Goal: Information Seeking & Learning: Stay updated

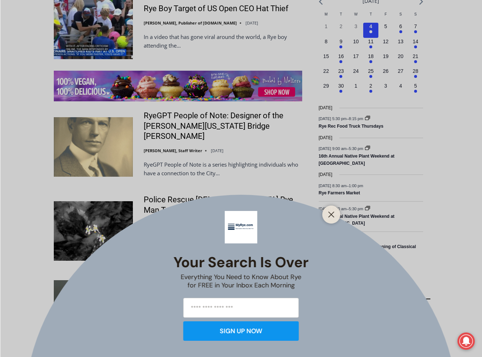
scroll to position [1118, 0]
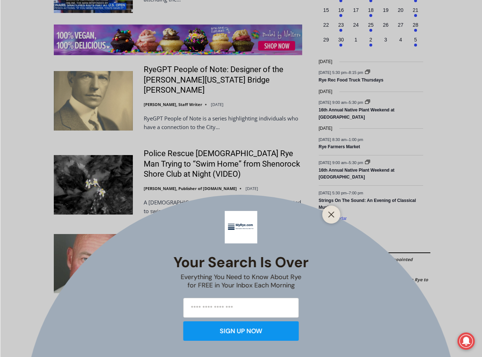
click at [338, 214] on div at bounding box center [331, 215] width 18 height 18
click at [333, 219] on button "Close" at bounding box center [331, 215] width 10 height 10
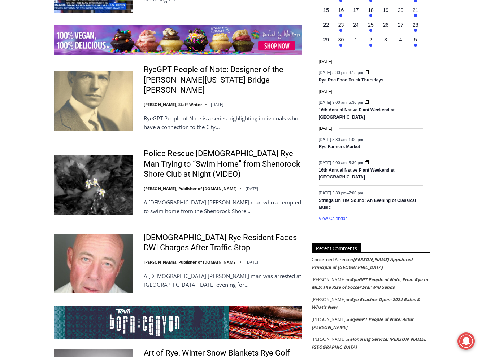
click at [110, 236] on img at bounding box center [93, 263] width 79 height 59
